Goal: Task Accomplishment & Management: Manage account settings

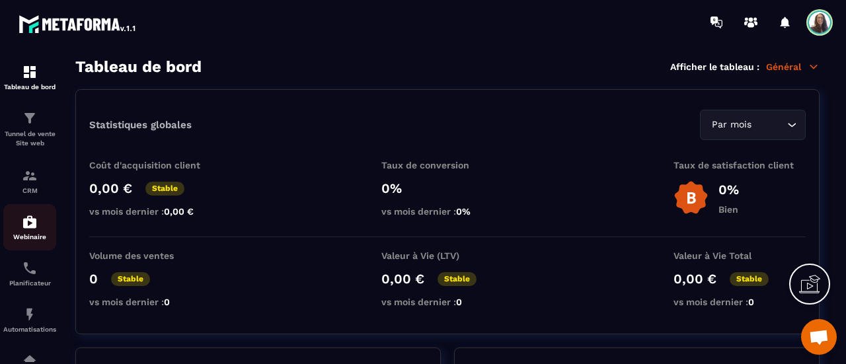
scroll to position [66, 0]
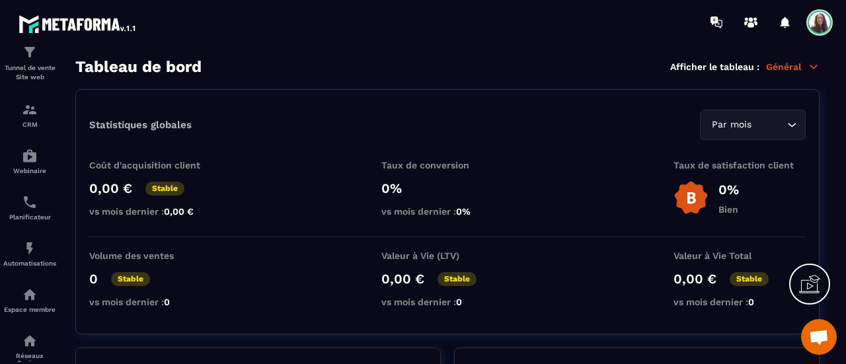
click at [820, 21] on span at bounding box center [820, 22] width 26 height 26
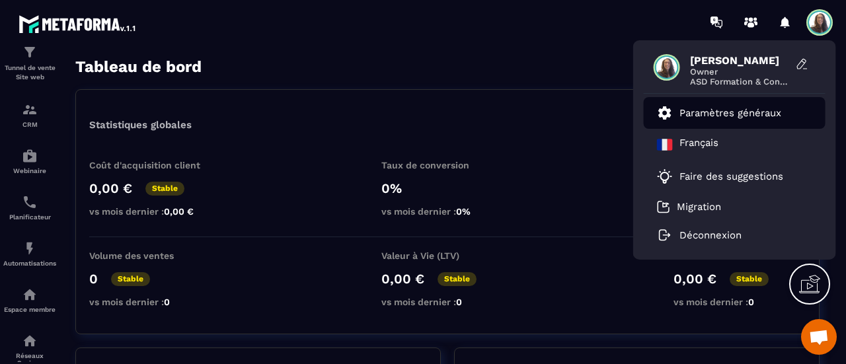
click at [723, 113] on p "Paramètres généraux" at bounding box center [731, 113] width 102 height 12
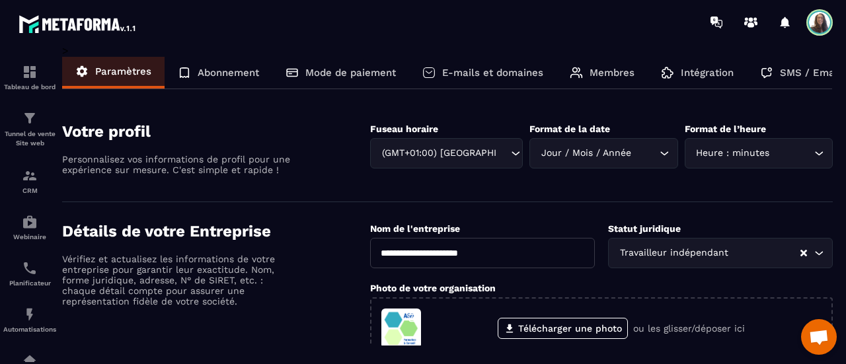
click at [703, 67] on p "Intégration" at bounding box center [707, 73] width 53 height 12
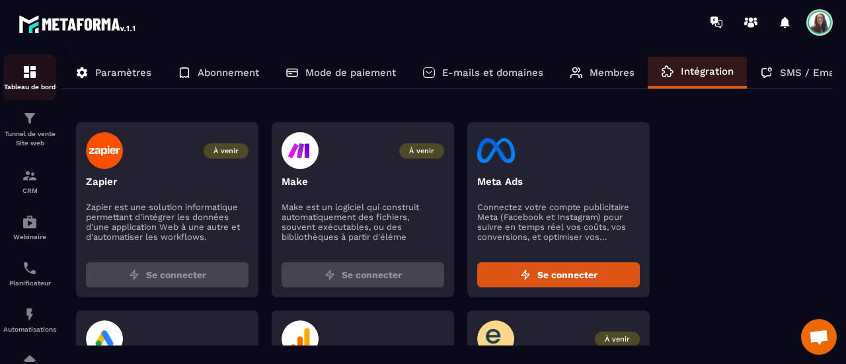
click at [36, 67] on img at bounding box center [30, 72] width 16 height 16
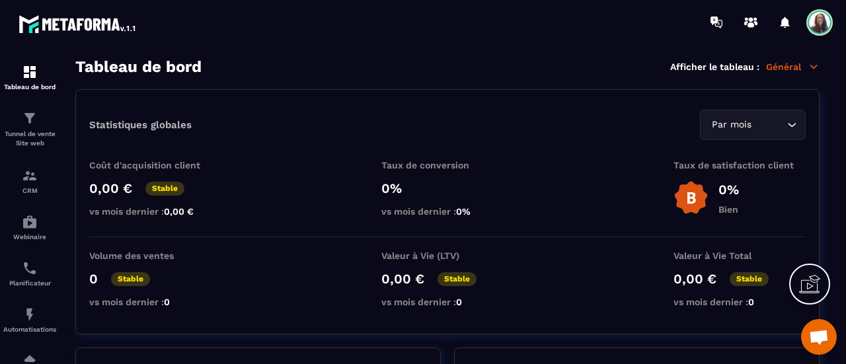
click at [817, 335] on span "Ouvrir le chat" at bounding box center [818, 338] width 21 height 17
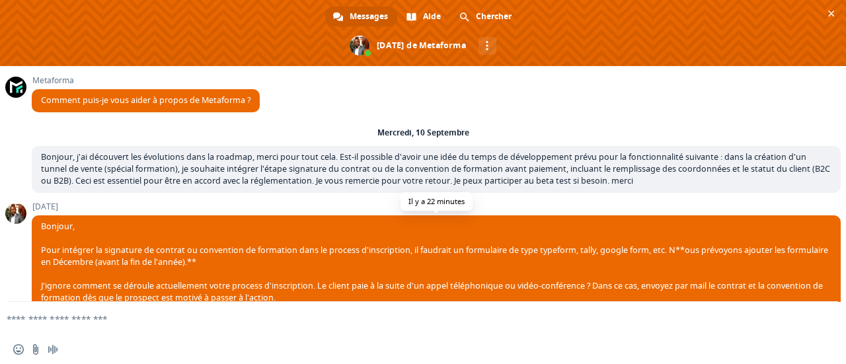
scroll to position [110, 0]
